Goal: Information Seeking & Learning: Learn about a topic

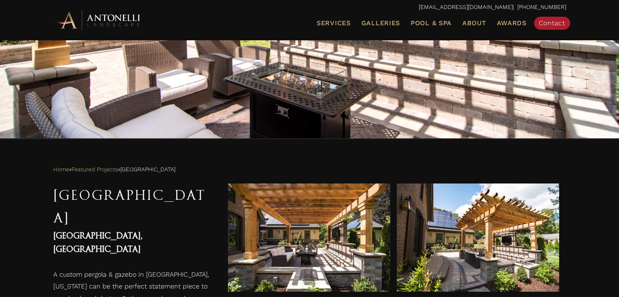
scroll to position [146, 0]
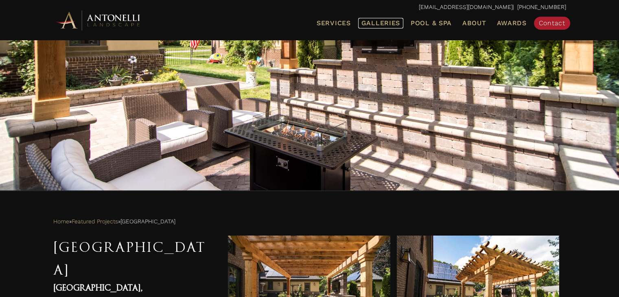
click at [392, 26] on span "Galleries" at bounding box center [380, 23] width 39 height 8
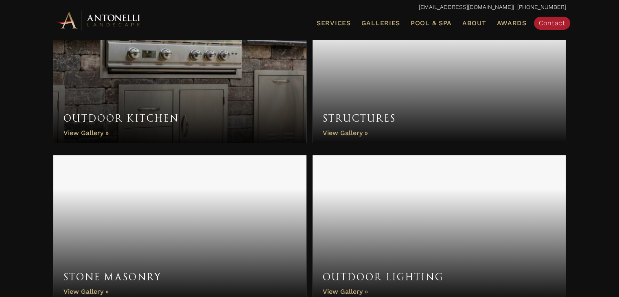
scroll to position [569, 0]
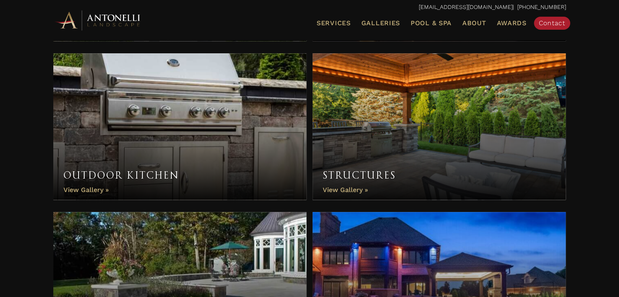
click at [234, 131] on link "Outdoor Kitchen" at bounding box center [179, 126] width 253 height 146
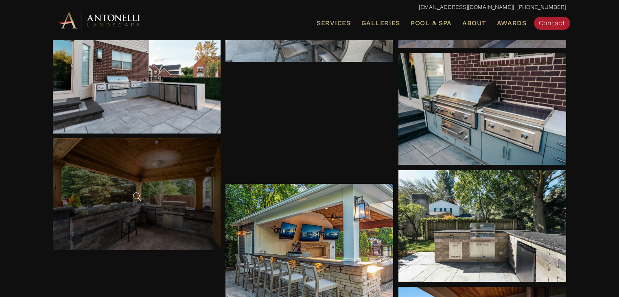
scroll to position [366, 0]
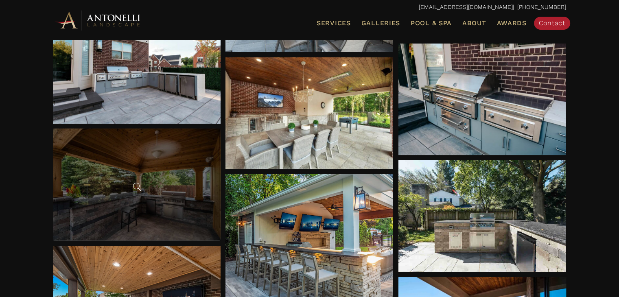
click at [172, 206] on div at bounding box center [137, 185] width 168 height 112
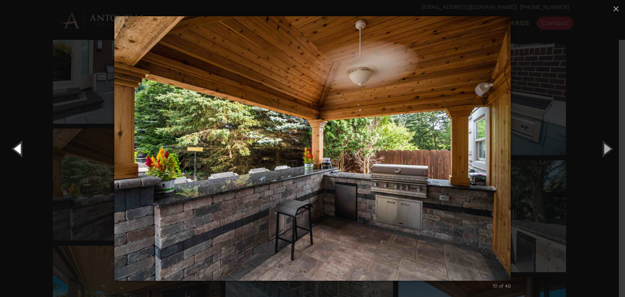
click at [11, 157] on button "Previous (Left arrow key)" at bounding box center [18, 148] width 37 height 45
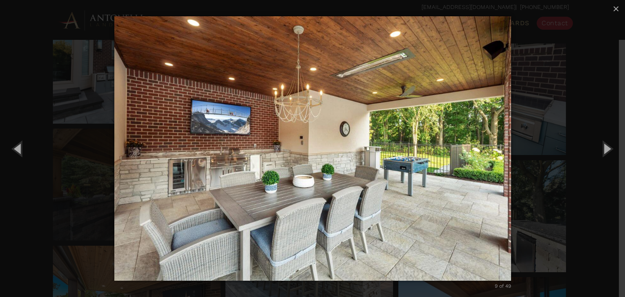
click at [60, 158] on div "9 of 49 Loading..." at bounding box center [312, 148] width 625 height 297
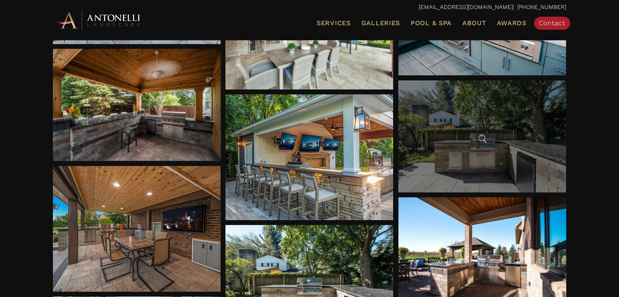
scroll to position [447, 0]
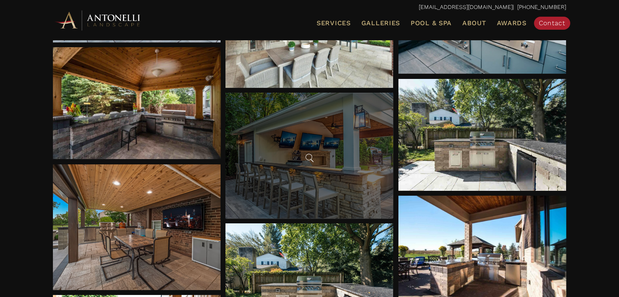
click at [328, 163] on div at bounding box center [309, 156] width 168 height 126
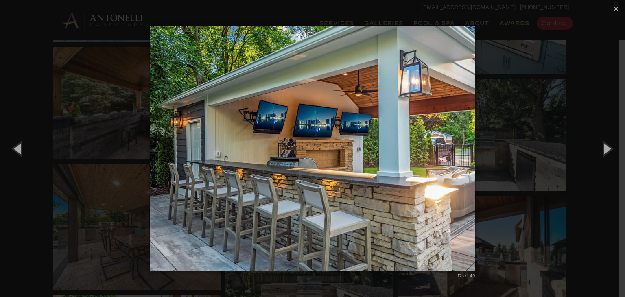
click at [43, 128] on div "12 of 49 Loading..." at bounding box center [312, 148] width 625 height 297
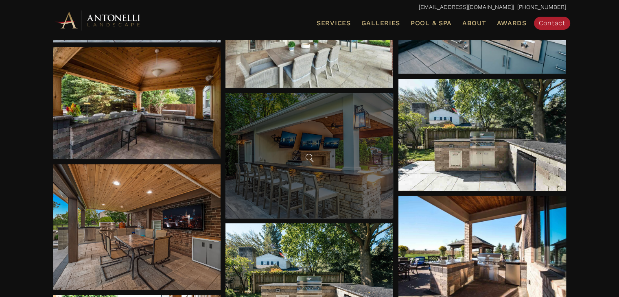
click at [314, 156] on span at bounding box center [309, 158] width 12 height 12
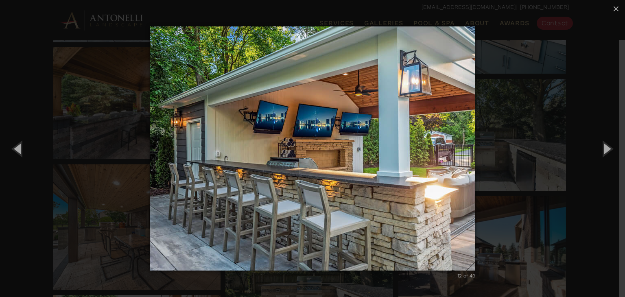
click at [109, 112] on div "12 of 49 Loading..." at bounding box center [312, 148] width 625 height 297
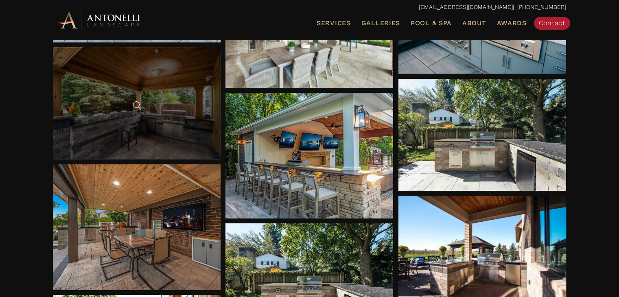
click at [159, 123] on div at bounding box center [137, 103] width 168 height 112
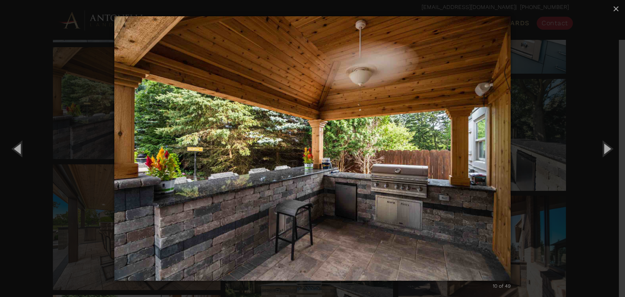
click at [604, 121] on div "10 of 49 Loading..." at bounding box center [312, 148] width 625 height 297
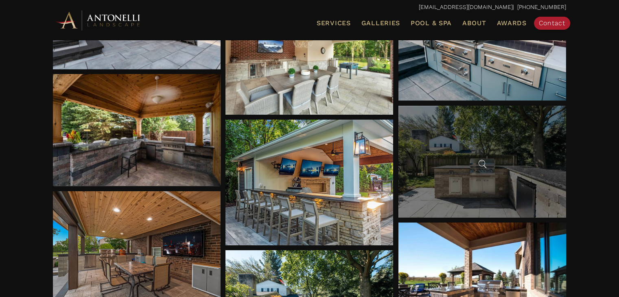
scroll to position [407, 0]
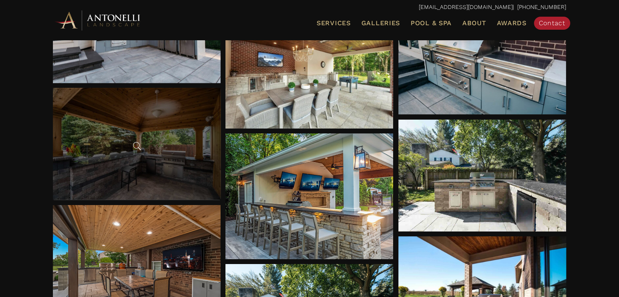
click at [150, 150] on div at bounding box center [137, 144] width 168 height 112
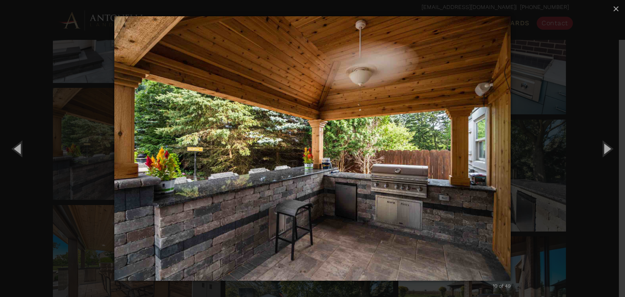
drag, startPoint x: 576, startPoint y: 128, endPoint x: 595, endPoint y: 124, distance: 19.4
click at [578, 128] on div "10 of 49 Loading..." at bounding box center [312, 148] width 625 height 297
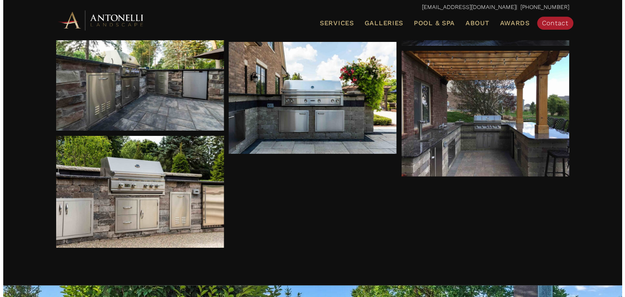
scroll to position [1993, 0]
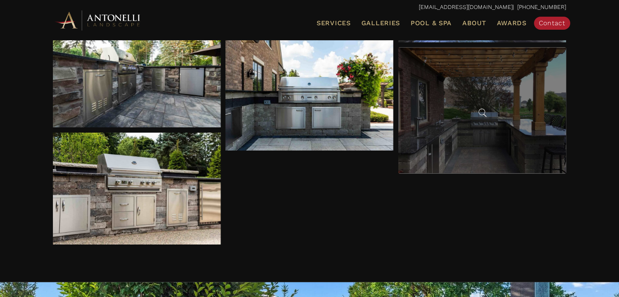
click at [491, 135] on div at bounding box center [482, 111] width 168 height 126
